Goal: Information Seeking & Learning: Learn about a topic

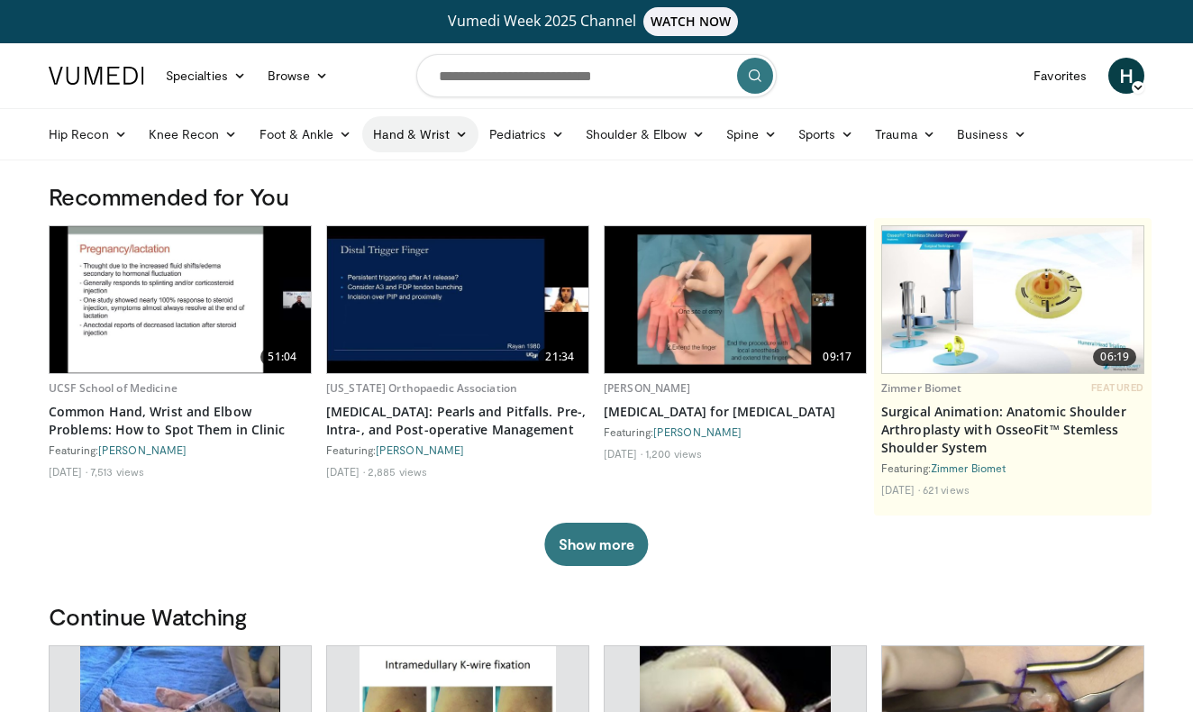
click at [455, 132] on icon at bounding box center [461, 134] width 13 height 13
click at [399, 199] on link "Wrist" at bounding box center [470, 205] width 214 height 29
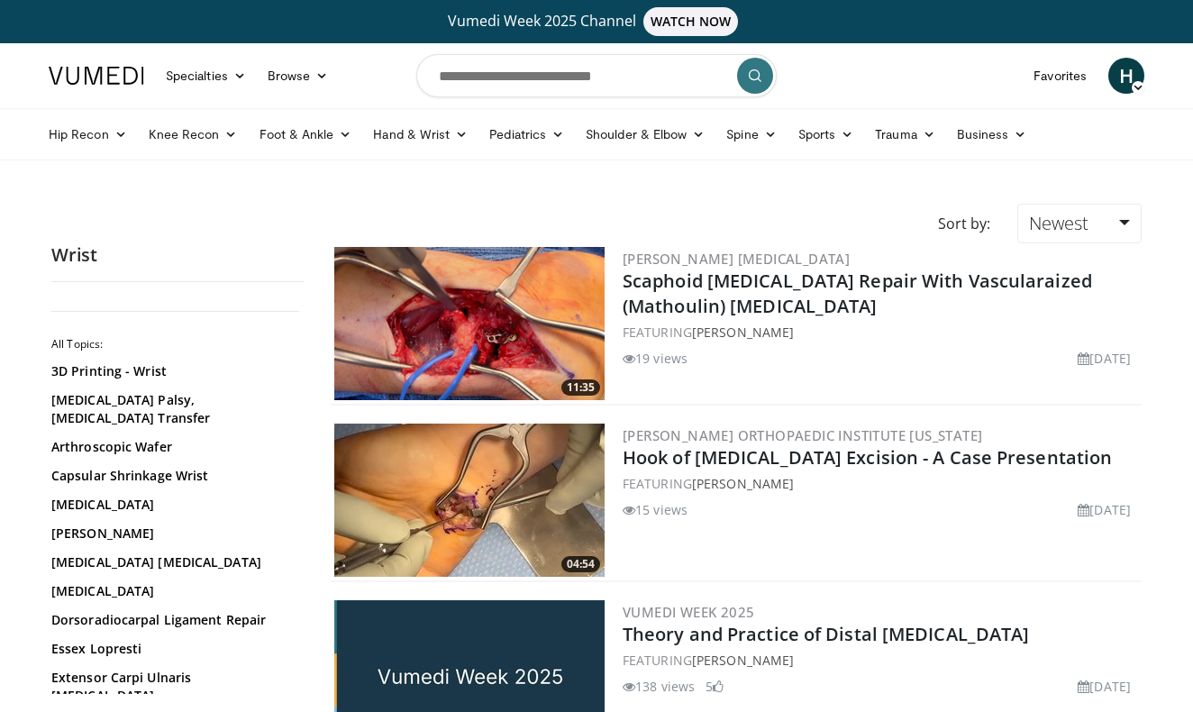
scroll to position [59, 0]
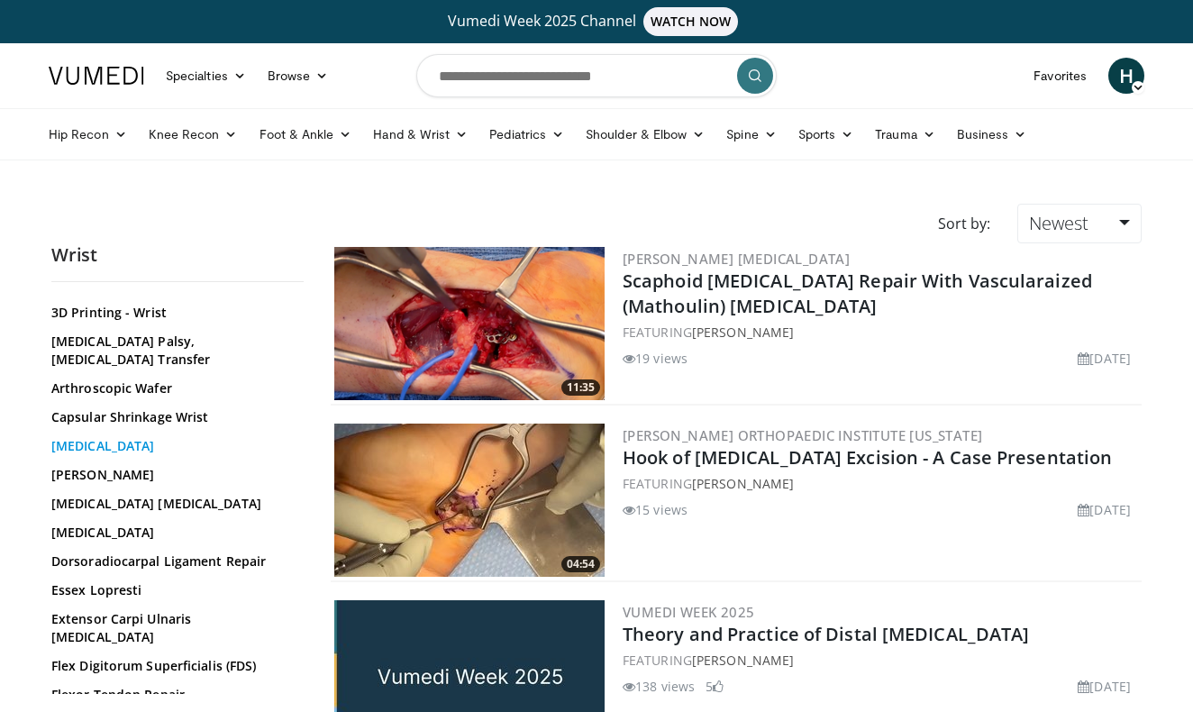
click at [109, 453] on link "[MEDICAL_DATA]" at bounding box center [172, 446] width 243 height 18
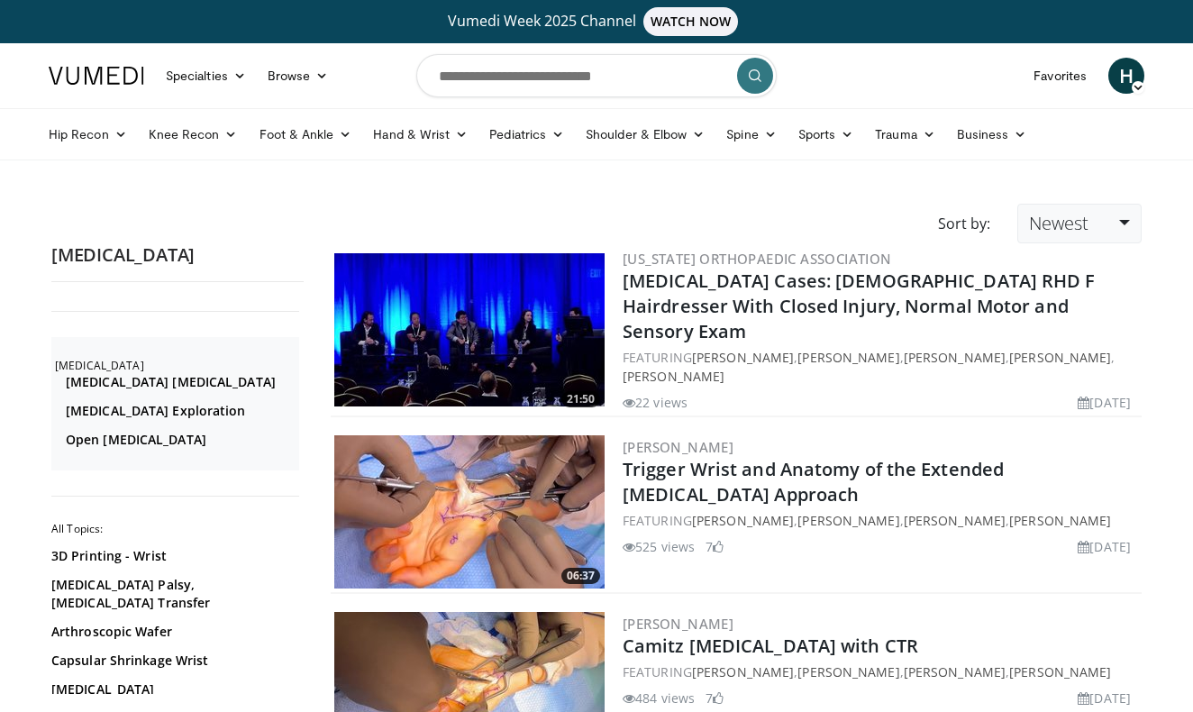
click at [1106, 228] on link "Newest" at bounding box center [1079, 224] width 124 height 40
click at [1086, 353] on link "Views" at bounding box center [1089, 354] width 142 height 29
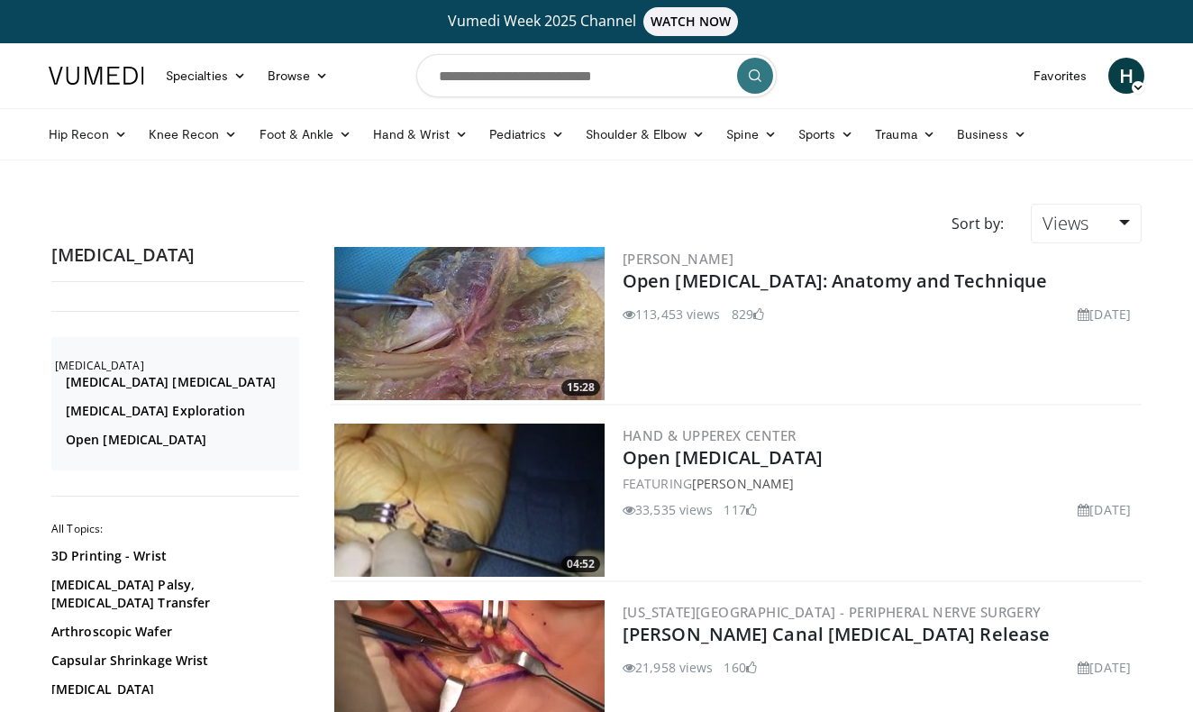
click at [476, 477] on img at bounding box center [469, 499] width 270 height 153
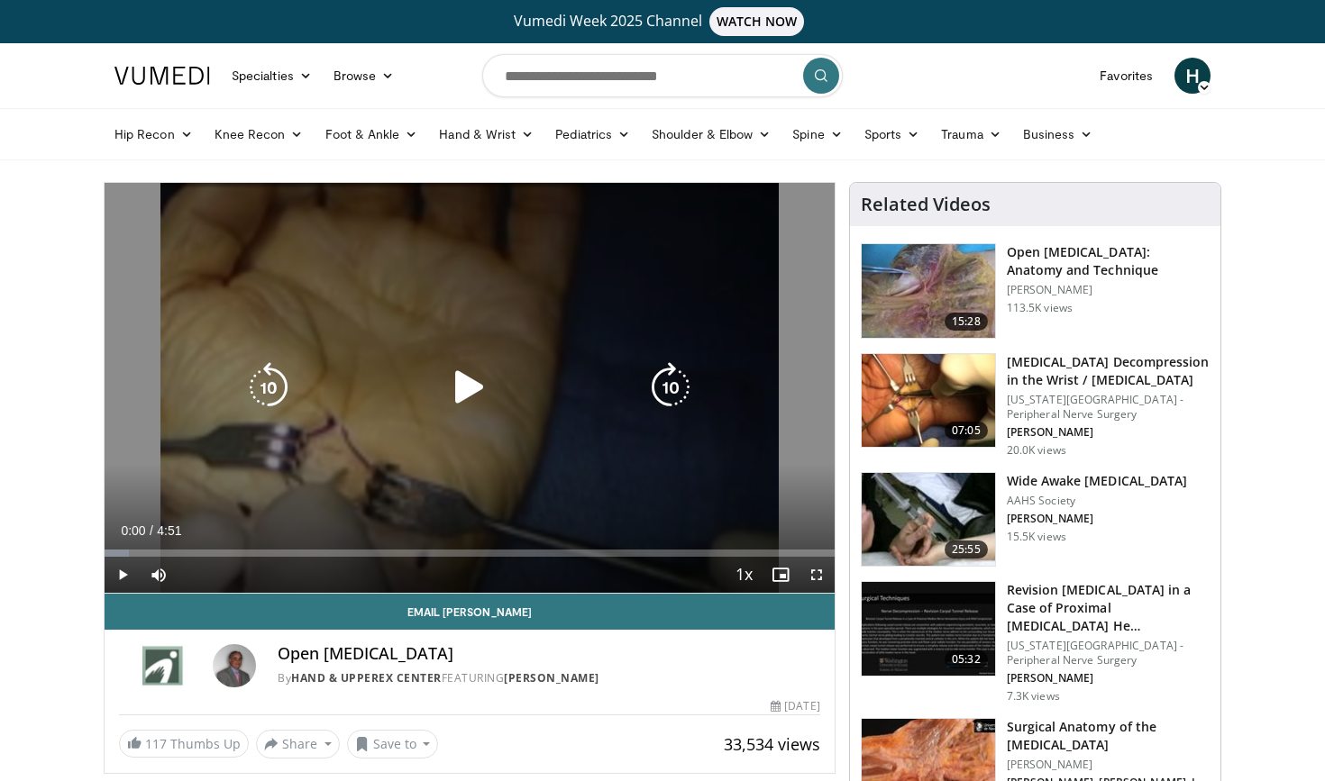
click at [462, 387] on icon "Video Player" at bounding box center [469, 387] width 50 height 50
